Goal: Find specific page/section: Find specific page/section

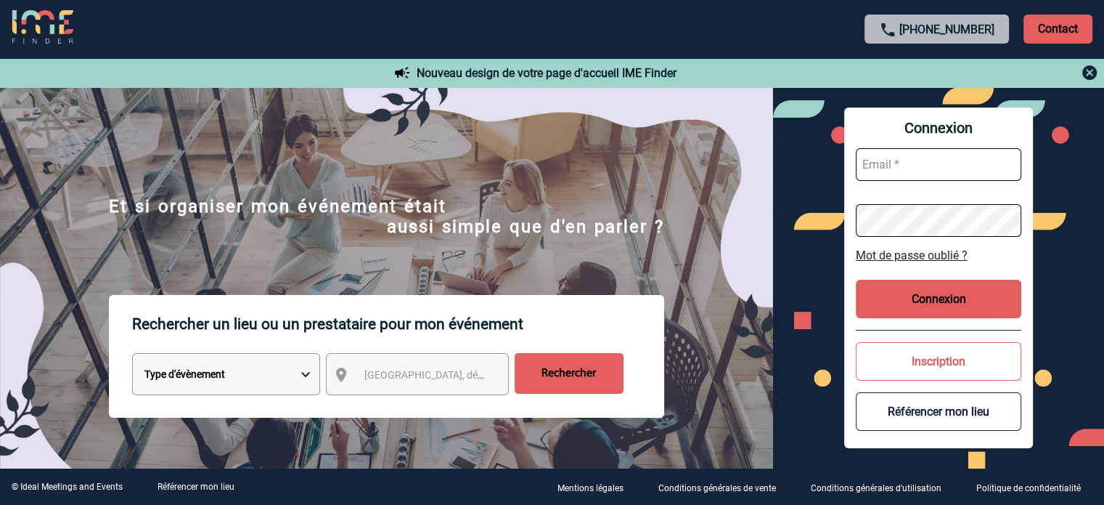
type input "cleborgne@ime-groupe.com"
click at [926, 306] on button "Connexion" at bounding box center [939, 298] width 166 height 38
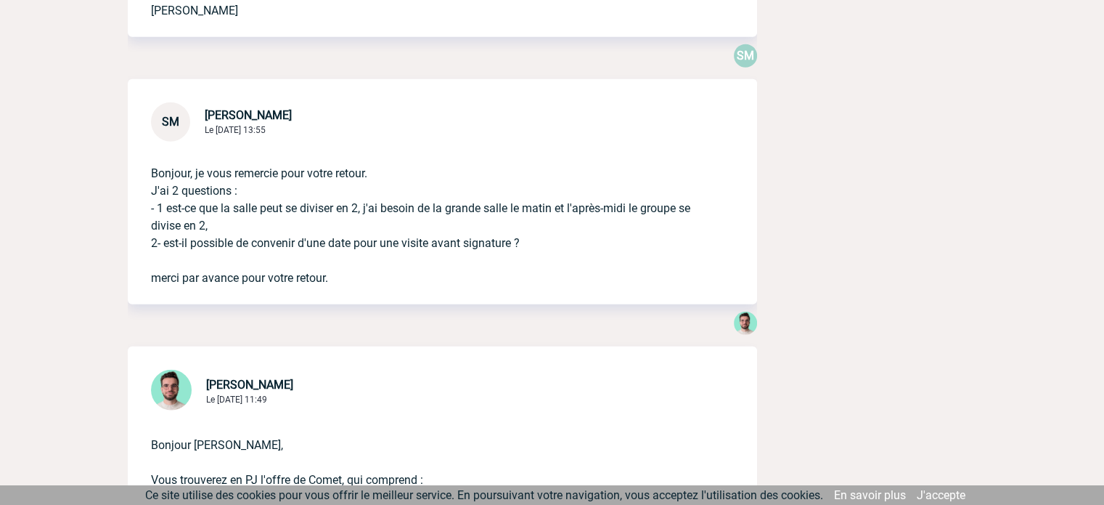
scroll to position [3993, 0]
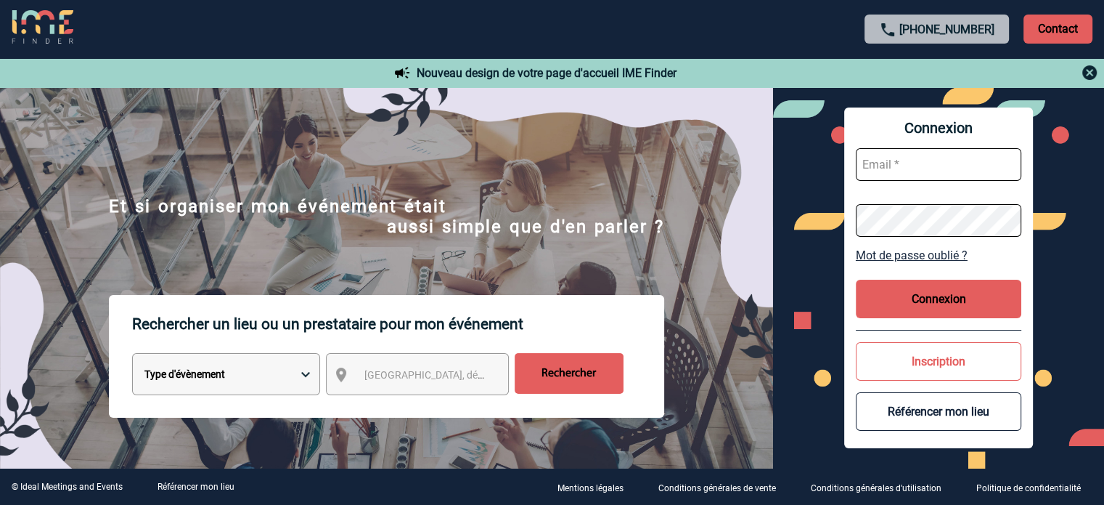
type input "cleborgne@ime-groupe.com"
click at [967, 309] on button "Connexion" at bounding box center [939, 298] width 166 height 38
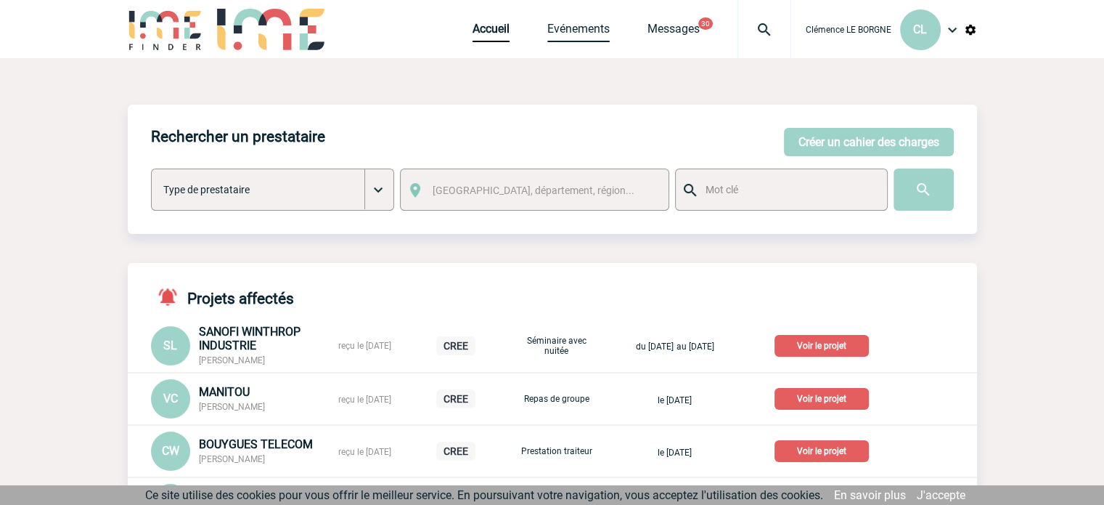
click at [569, 31] on link "Evénements" at bounding box center [578, 32] width 62 height 20
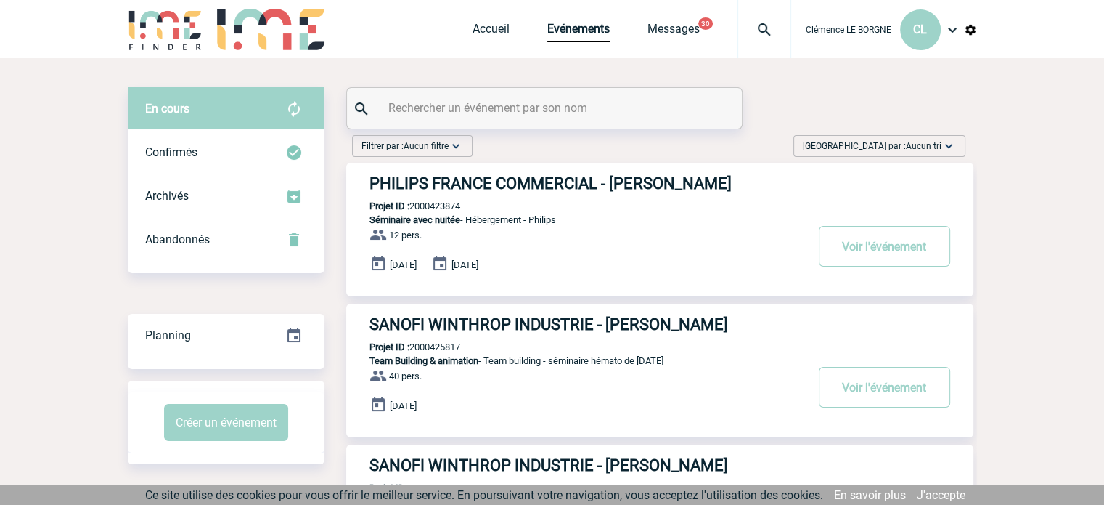
click at [505, 101] on input "text" at bounding box center [546, 107] width 323 height 21
paste input "2000424604"
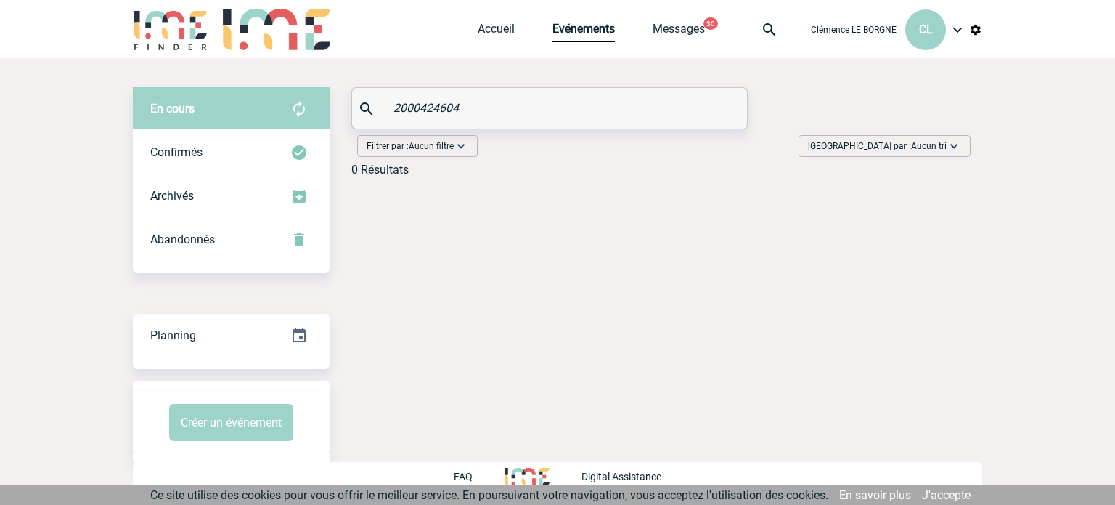
type input "2000424604"
click at [768, 32] on img at bounding box center [769, 29] width 52 height 17
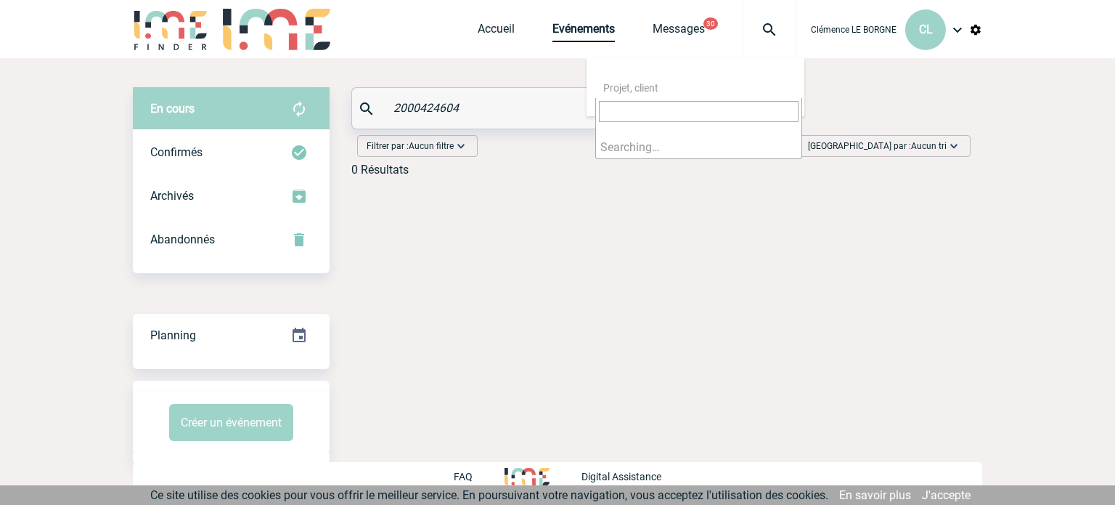
type input "2000424604"
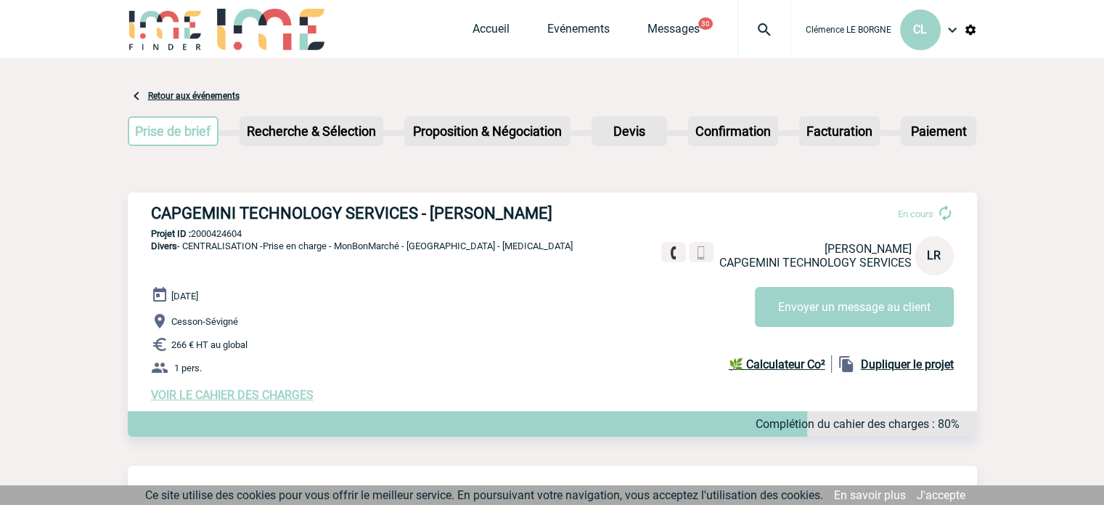
drag, startPoint x: 145, startPoint y: 205, endPoint x: 245, endPoint y: 235, distance: 103.8
click at [245, 235] on div "CAPGEMINI TECHNOLOGY SERVICES - Laura REMADNA En cours Laura REMADNA CAPGEMINI …" at bounding box center [552, 302] width 849 height 221
click at [244, 234] on p "Projet ID : 2000424604" at bounding box center [552, 233] width 849 height 11
click at [237, 222] on div "CAPGEMINI TECHNOLOGY SERVICES - Laura REMADNA En cours Laura REMADNA CAPGEMINI …" at bounding box center [552, 302] width 849 height 221
click at [166, 217] on h3 "CAPGEMINI TECHNOLOGY SERVICES - Laura REMADNA" at bounding box center [369, 213] width 436 height 18
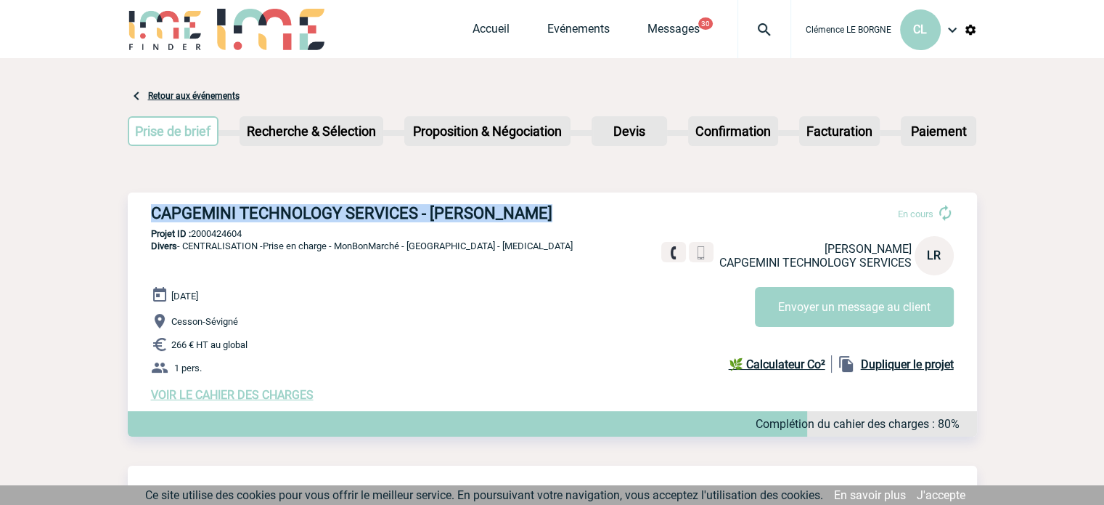
drag, startPoint x: 152, startPoint y: 211, endPoint x: 568, endPoint y: 209, distance: 416.7
click at [568, 209] on h3 "CAPGEMINI TECHNOLOGY SERVICES - Laura REMADNA" at bounding box center [369, 213] width 436 height 18
copy h3 "CAPGEMINI TECHNOLOGY SERVICES - Laura REMADNA"
drag, startPoint x: 256, startPoint y: 230, endPoint x: 191, endPoint y: 234, distance: 64.7
click at [191, 234] on p "Projet ID : 2000424604" at bounding box center [552, 233] width 849 height 11
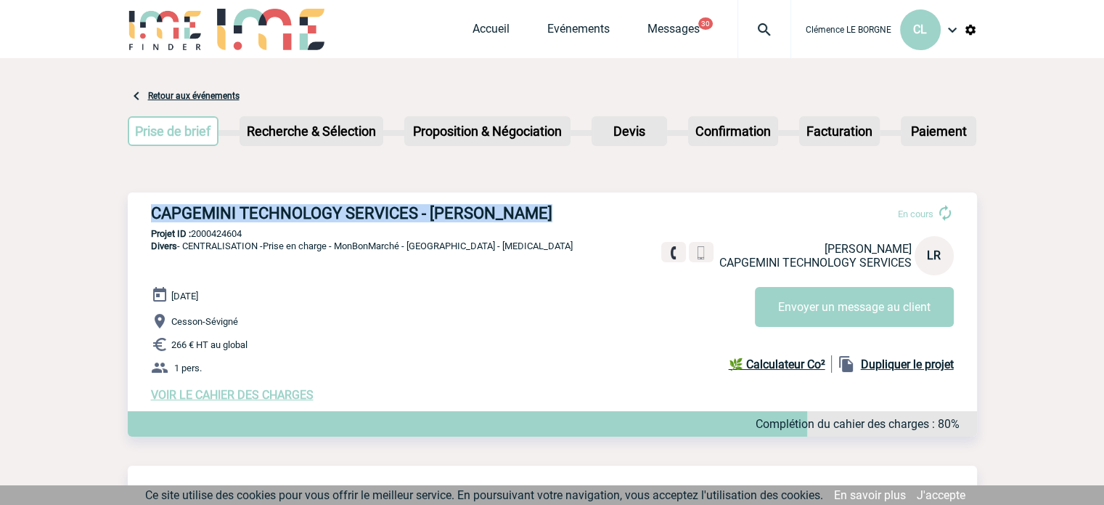
copy p "2000424604"
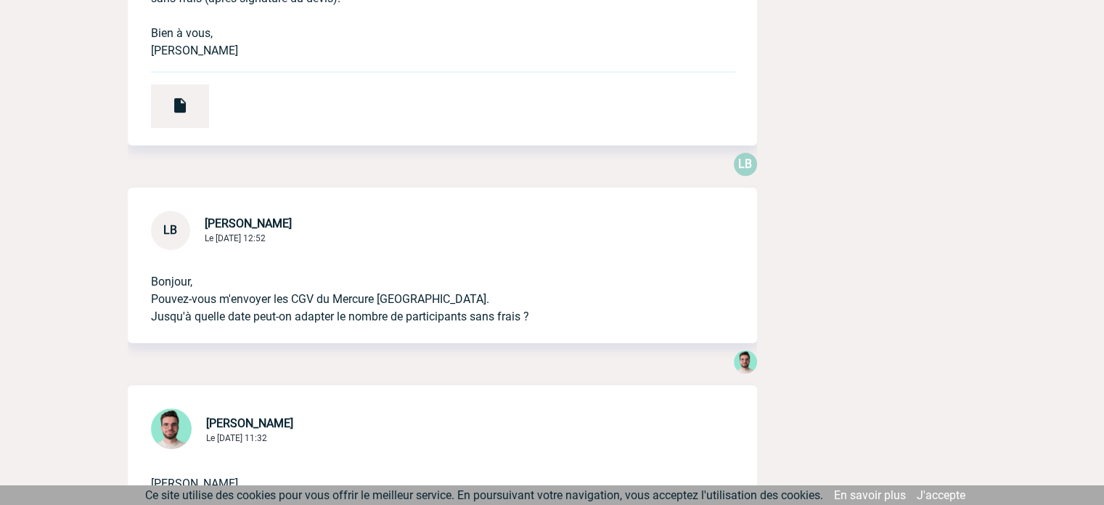
scroll to position [871, 0]
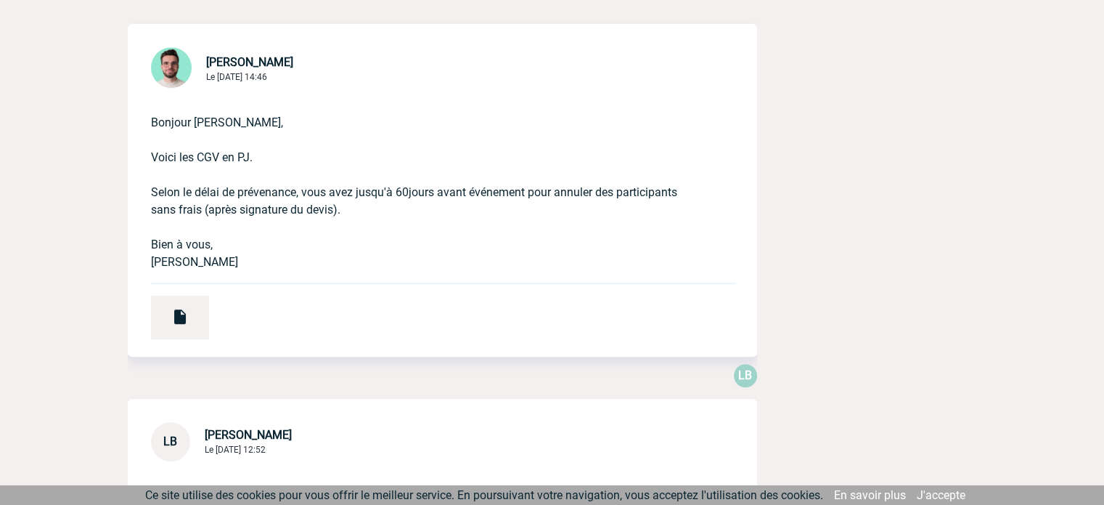
scroll to position [653, 0]
